Goal: Browse casually

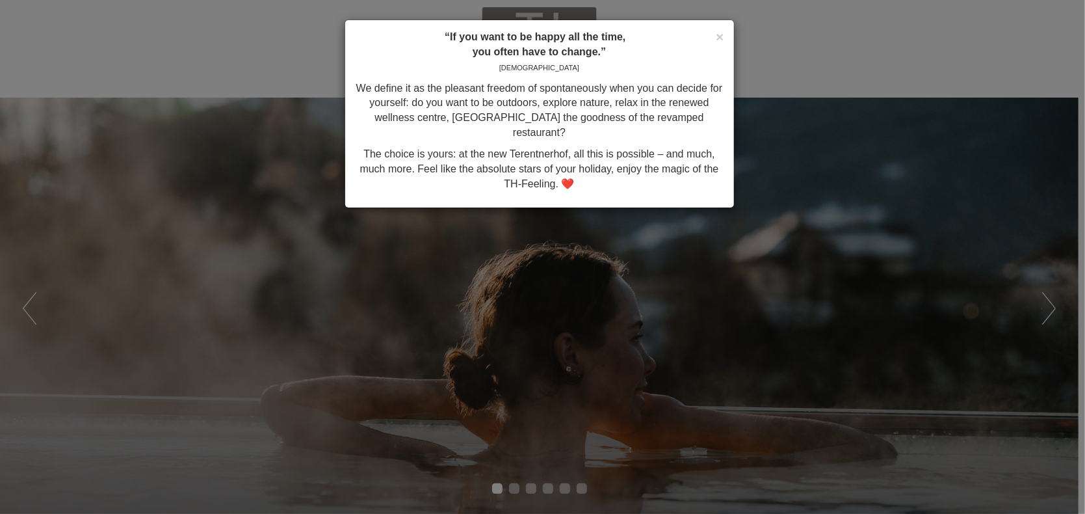
click at [561, 166] on p "The choice is yours: at the new Terentnerhof, all this is possible – and much, …" at bounding box center [539, 169] width 369 height 45
click at [654, 318] on div "× “If you want to be happy all the time, you often have to change.” [PERSON_NAM…" at bounding box center [542, 257] width 1085 height 514
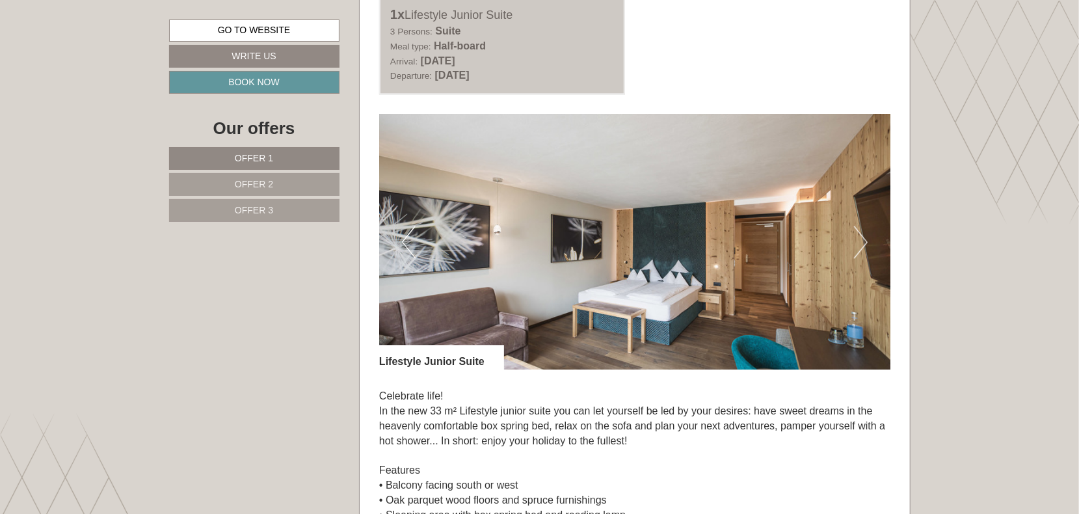
scroll to position [1907, 0]
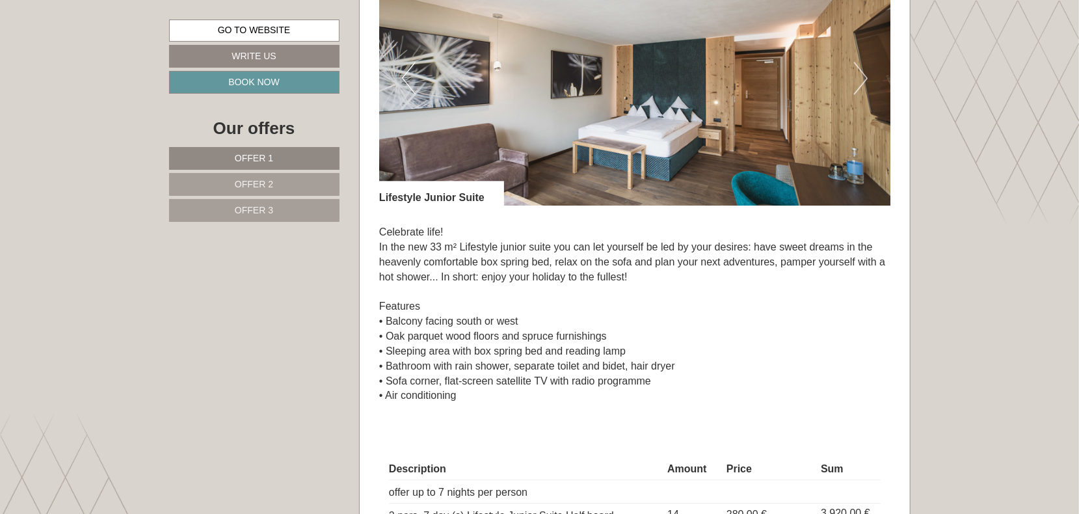
click at [314, 187] on link "Offer 2" at bounding box center [254, 184] width 170 height 23
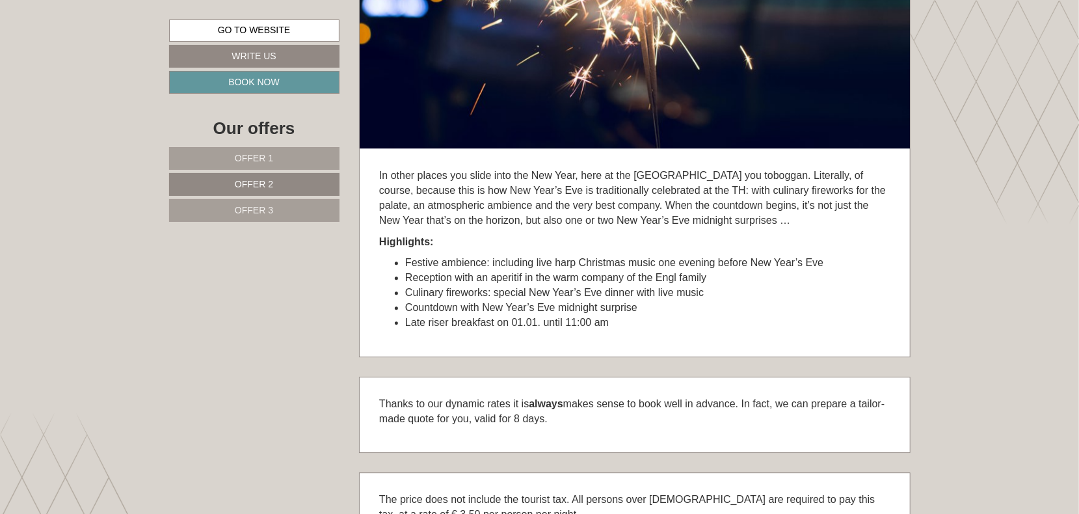
scroll to position [716, 0]
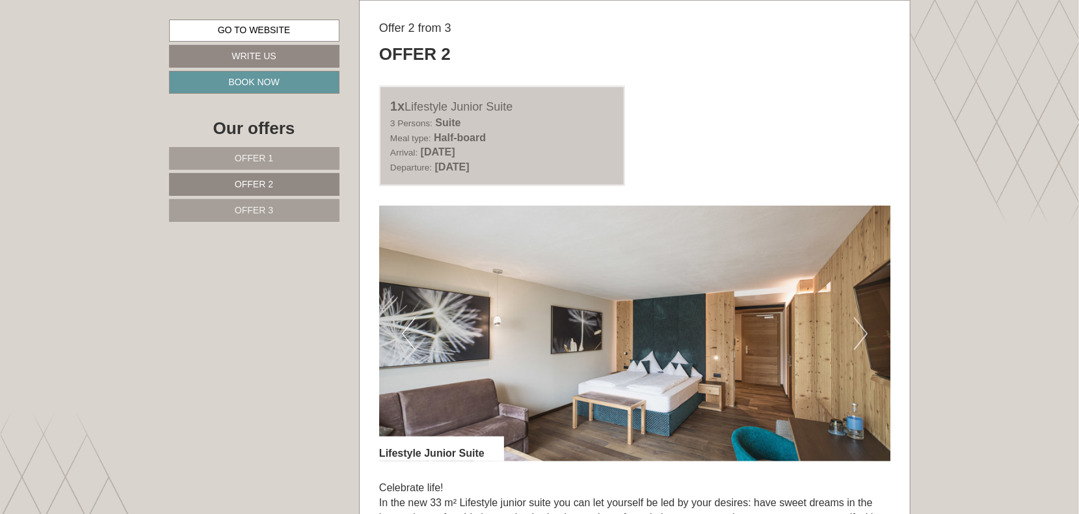
click at [306, 216] on link "Offer 3" at bounding box center [254, 210] width 170 height 23
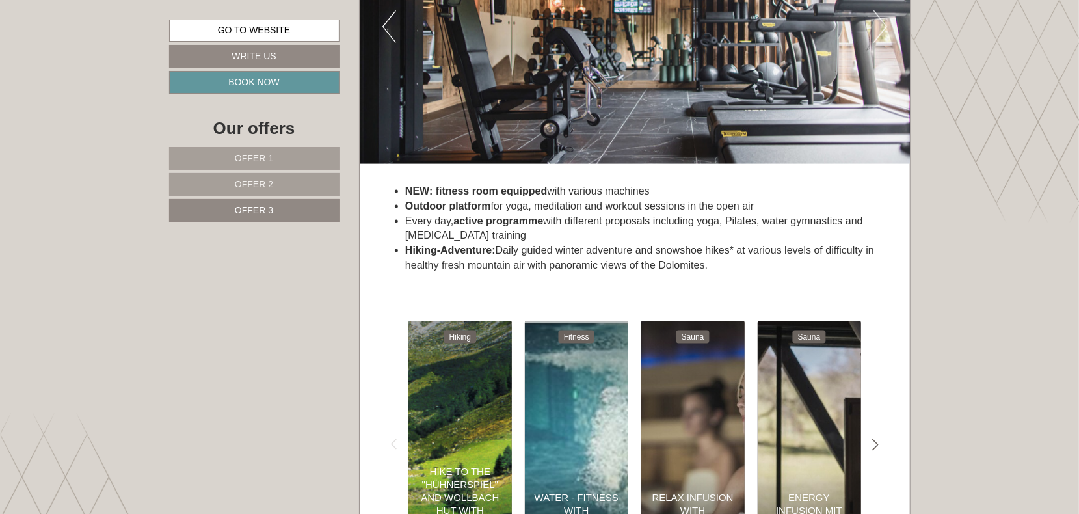
scroll to position [3837, 0]
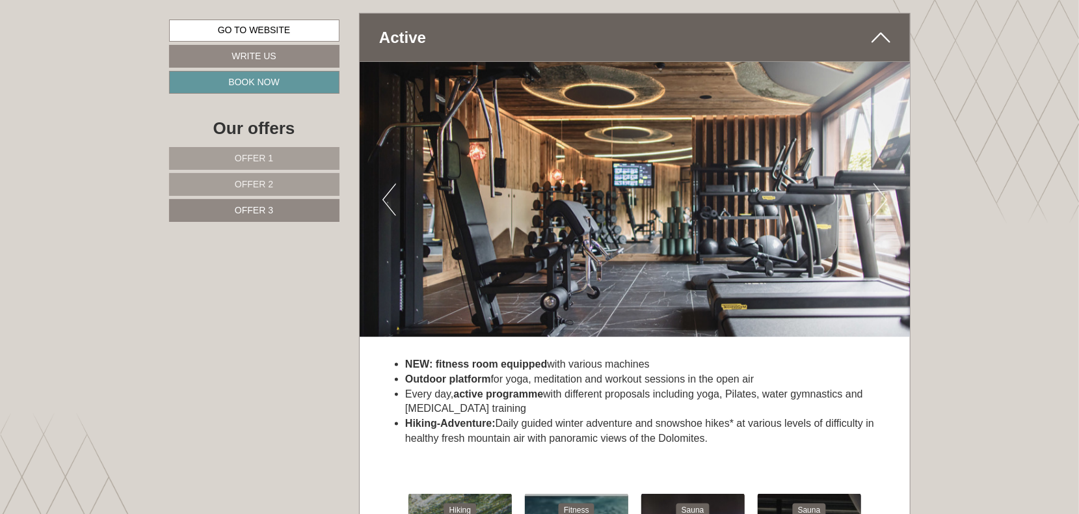
click at [664, 211] on img at bounding box center [635, 199] width 550 height 275
click at [874, 192] on button "Next" at bounding box center [880, 199] width 14 height 33
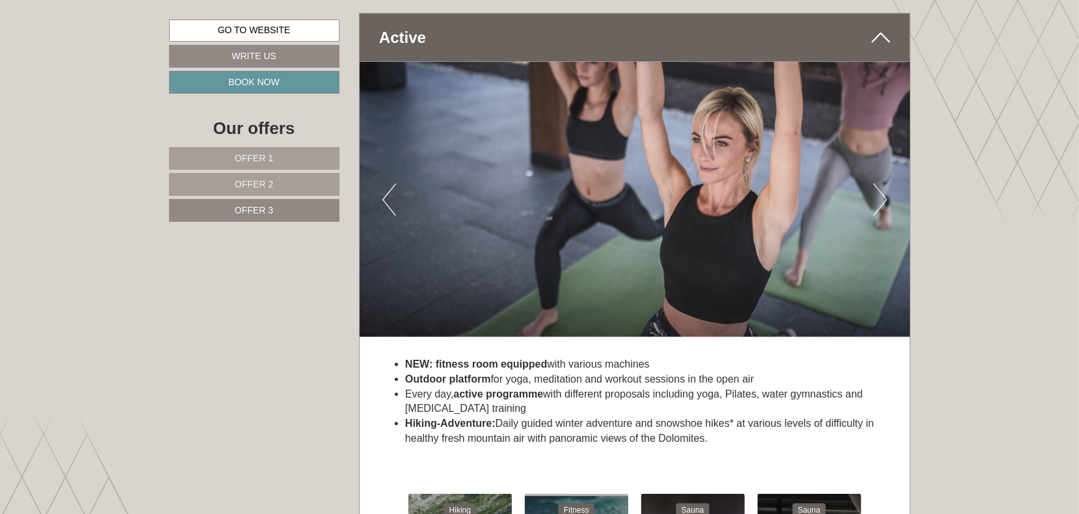
click at [874, 192] on button "Next" at bounding box center [880, 199] width 14 height 33
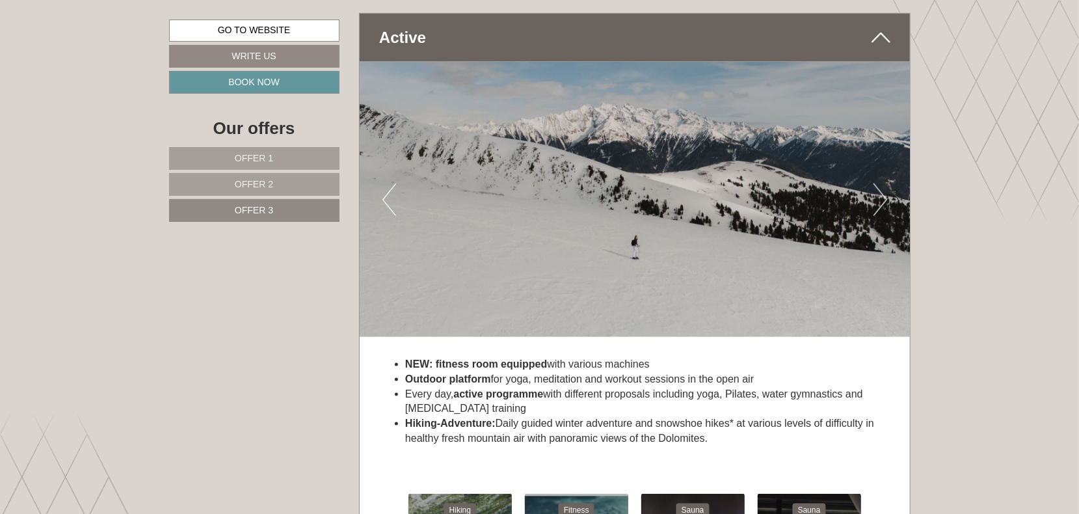
click at [874, 192] on button "Next" at bounding box center [880, 199] width 14 height 33
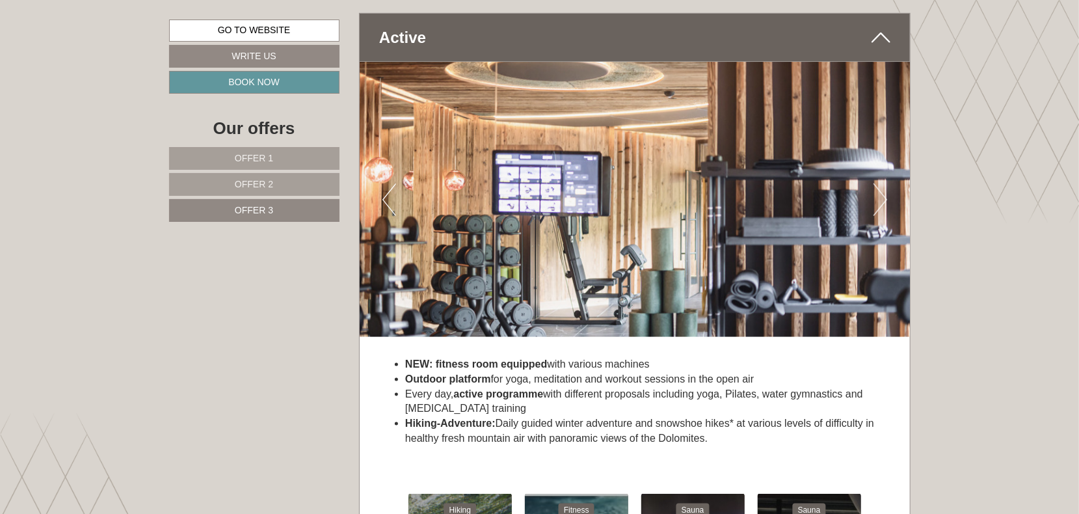
click at [874, 192] on button "Next" at bounding box center [880, 199] width 14 height 33
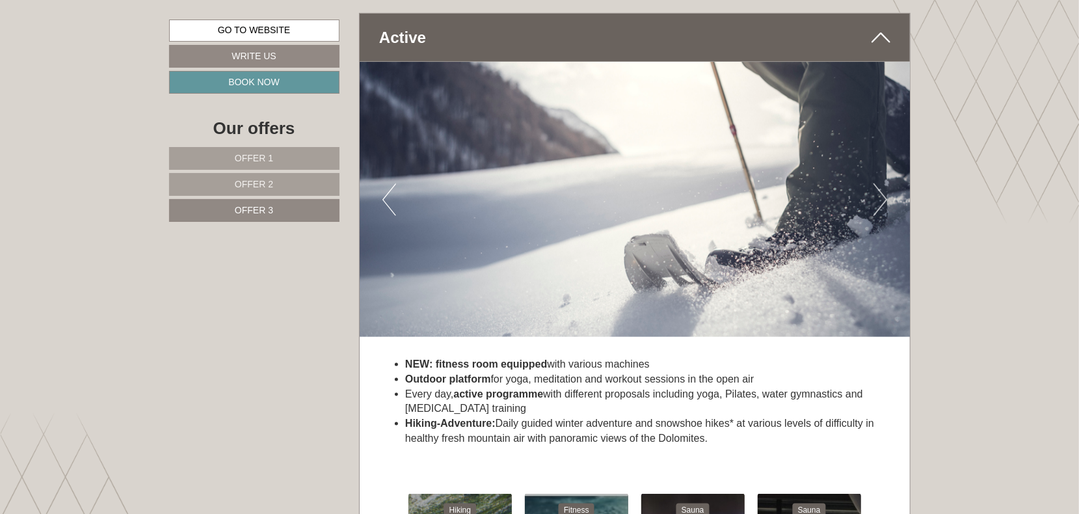
click at [874, 192] on button "Next" at bounding box center [880, 199] width 14 height 33
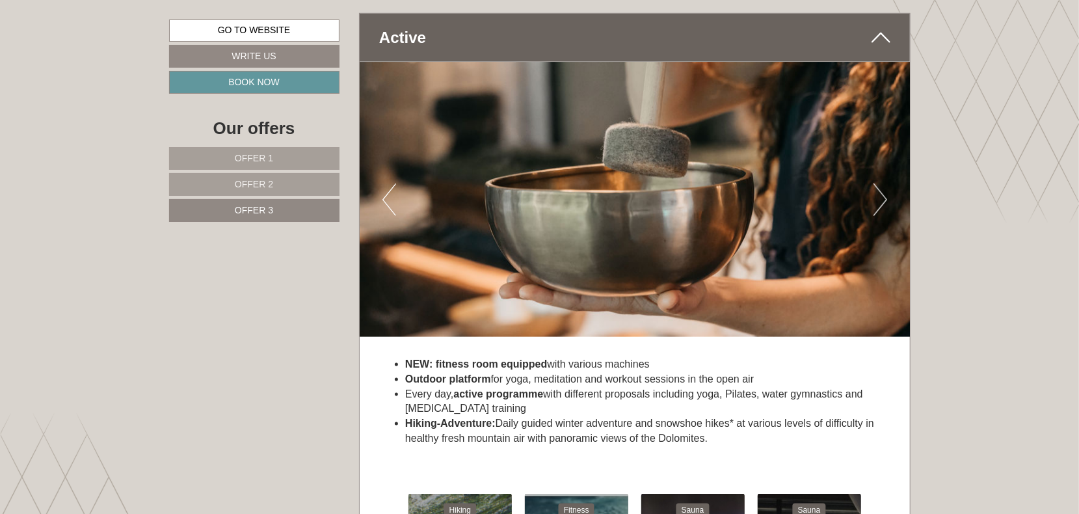
click at [874, 192] on button "Next" at bounding box center [880, 199] width 14 height 33
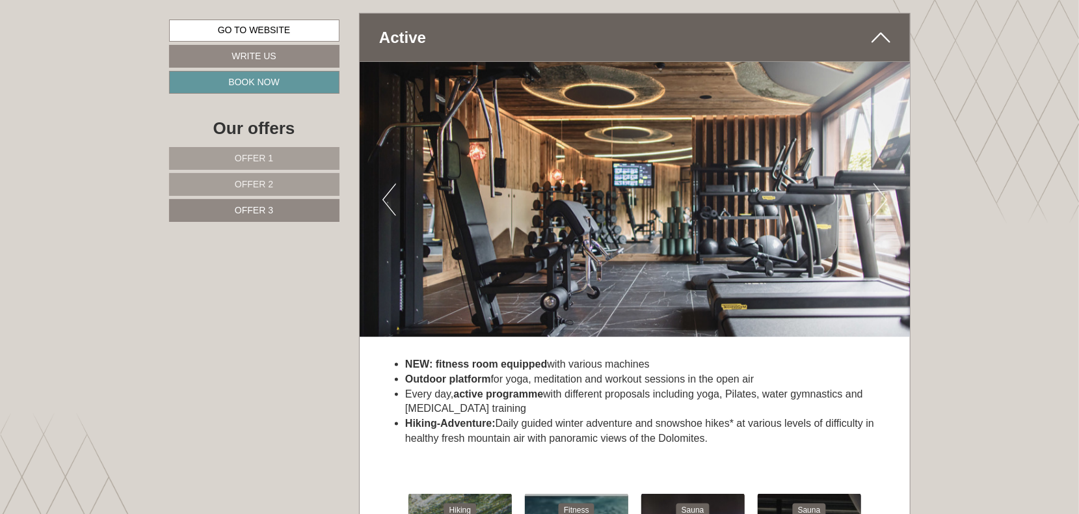
click at [874, 192] on button "Next" at bounding box center [880, 199] width 14 height 33
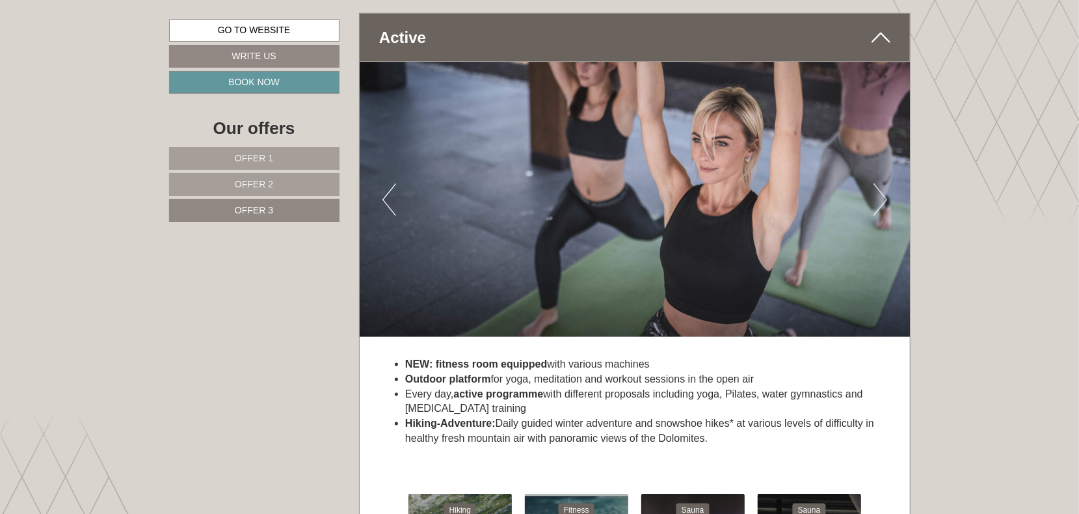
click at [874, 192] on button "Next" at bounding box center [880, 199] width 14 height 33
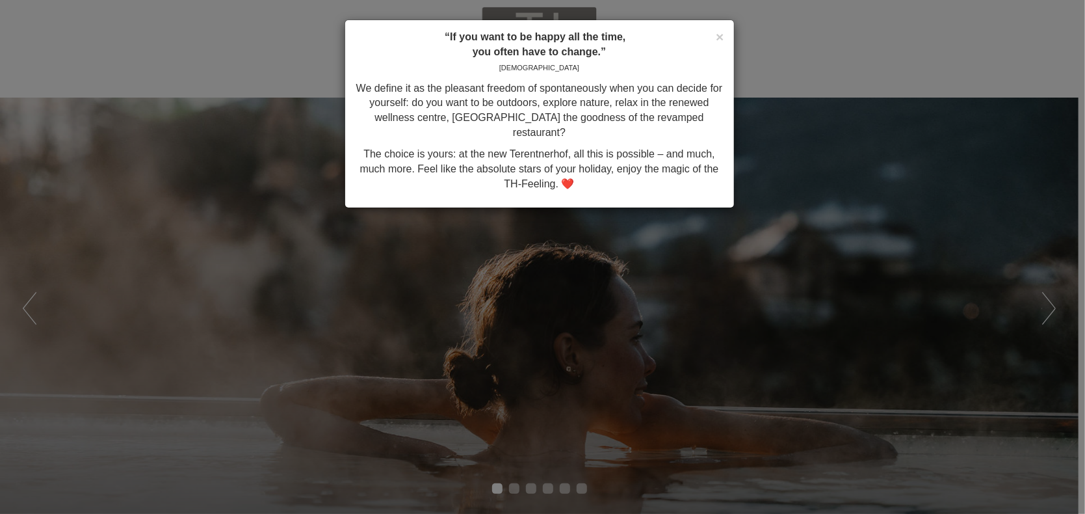
click at [587, 270] on div "× “If you want to be happy all the time, you often have to change.” [PERSON_NAM…" at bounding box center [542, 257] width 1085 height 514
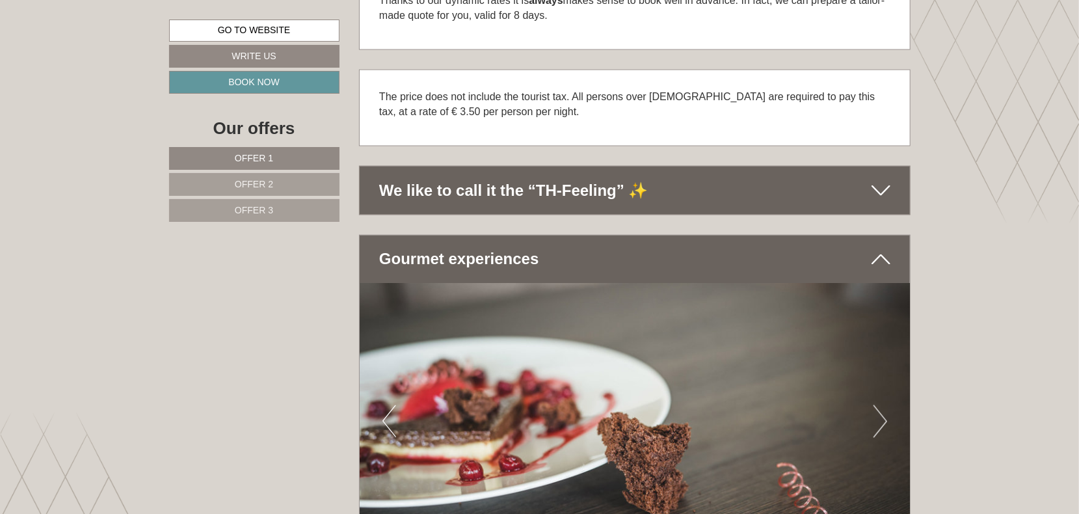
scroll to position [4334, 0]
